Goal: Ask a question

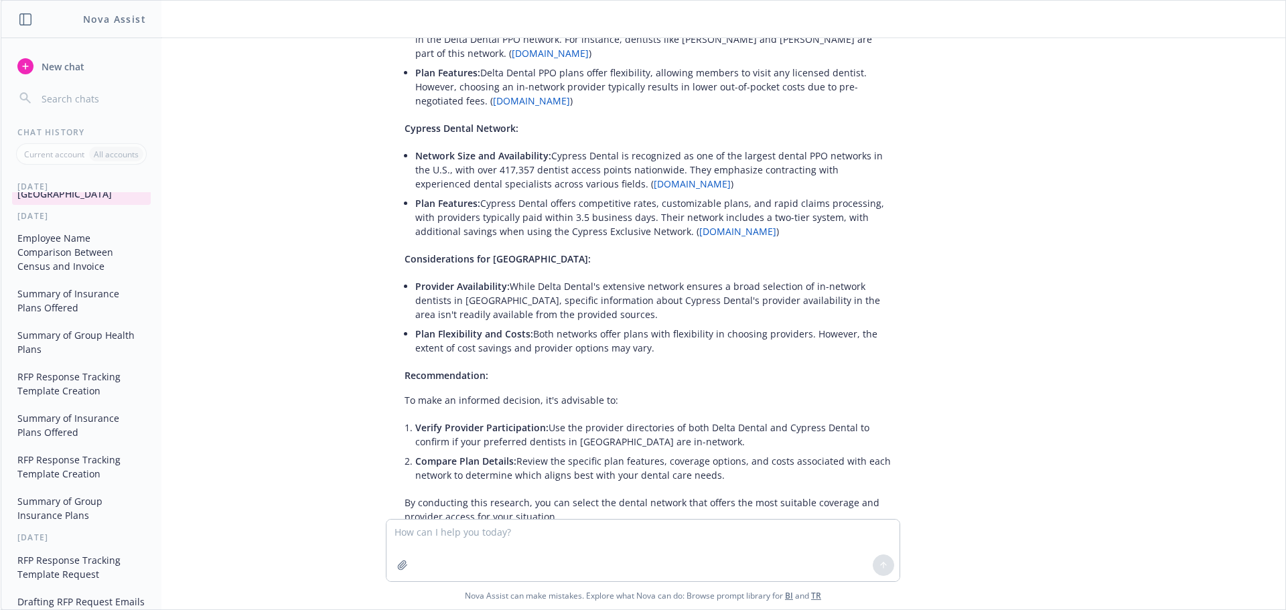
scroll to position [70, 0]
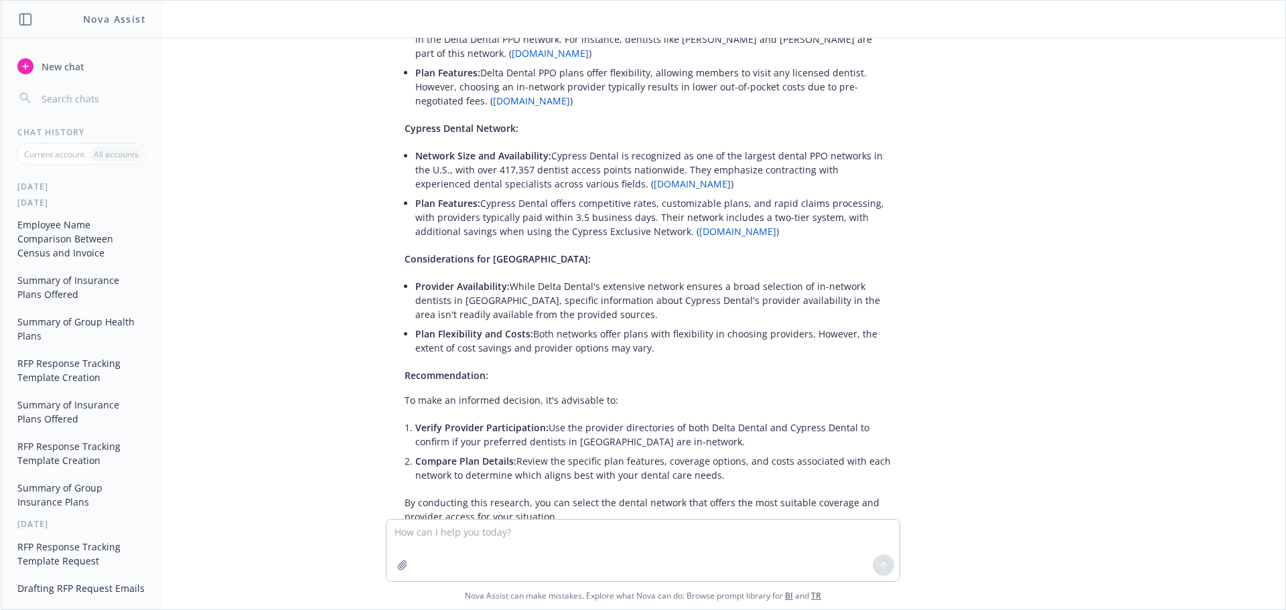
click at [80, 585] on button "Drafting RFP Request Emails" at bounding box center [81, 588] width 139 height 22
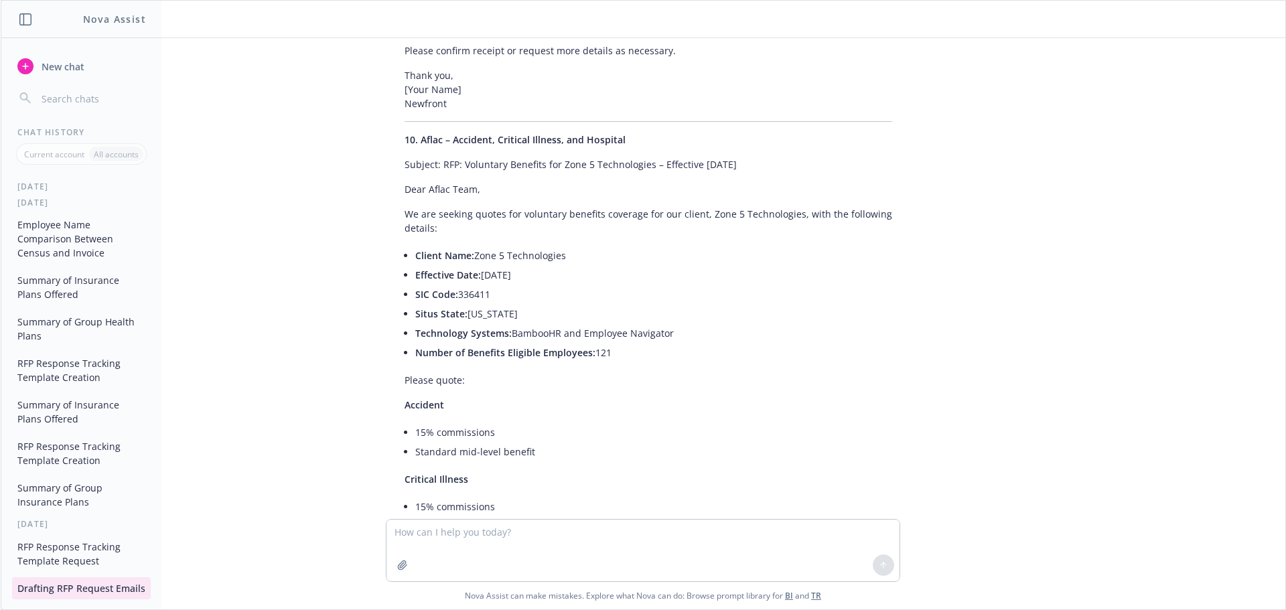
scroll to position [9326, 0]
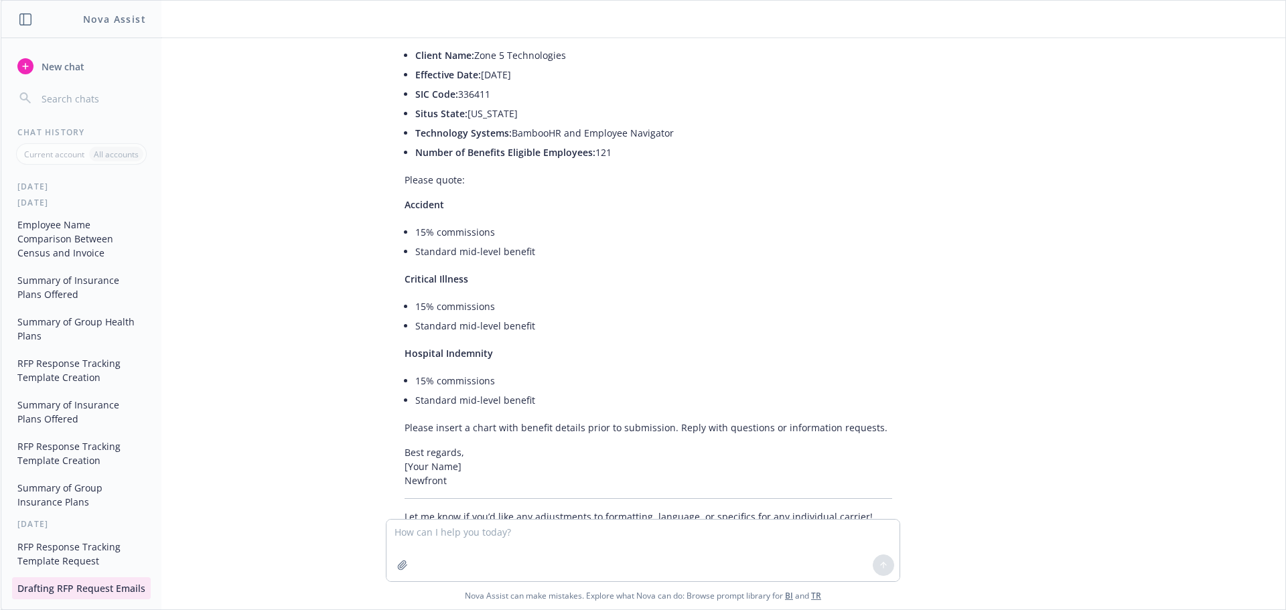
click at [78, 68] on span "New chat" at bounding box center [62, 67] width 46 height 14
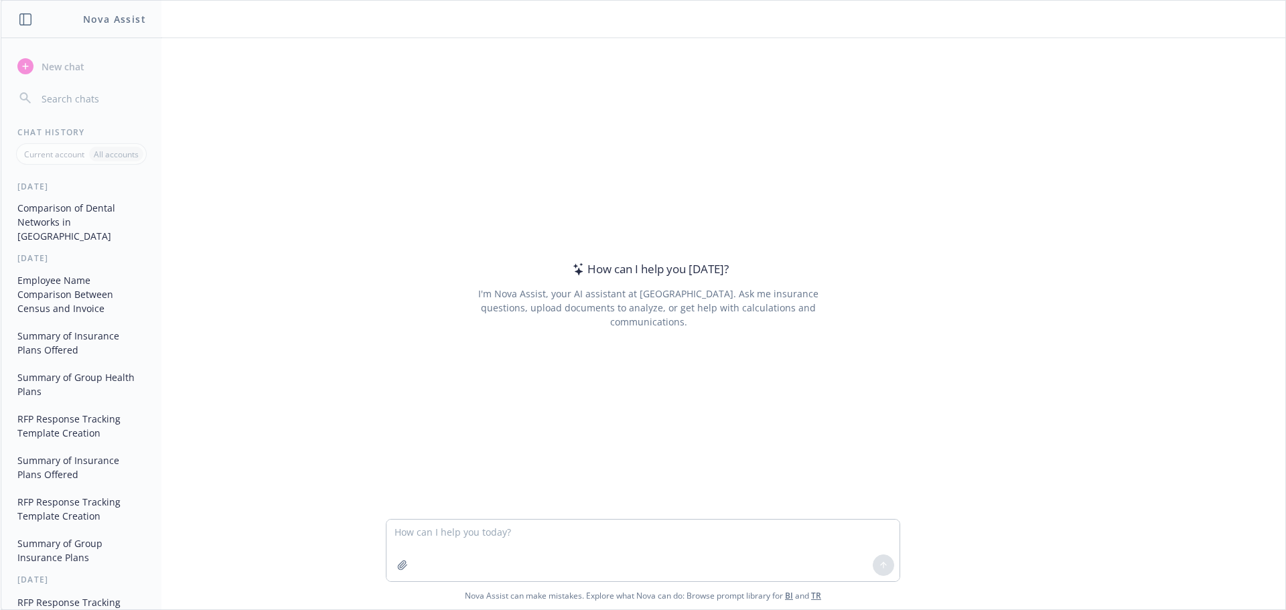
scroll to position [0, 0]
